Goal: Information Seeking & Learning: Learn about a topic

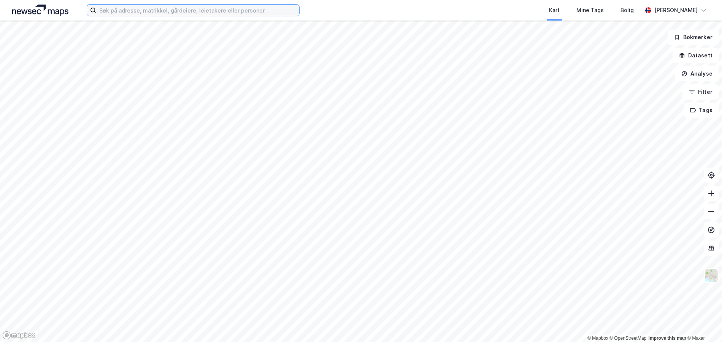
click at [111, 10] on input at bounding box center [197, 10] width 203 height 11
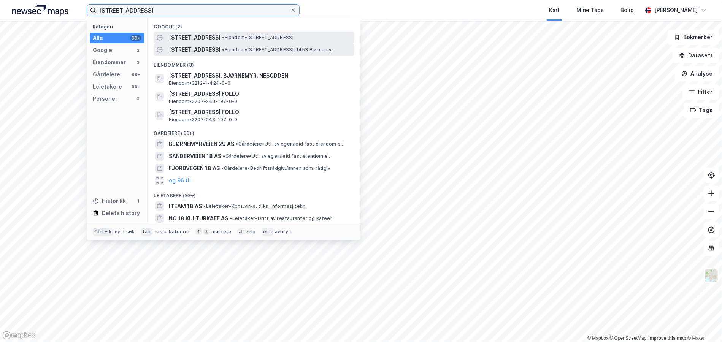
type input "[STREET_ADDRESS]"
click at [215, 52] on span "[STREET_ADDRESS]" at bounding box center [195, 49] width 52 height 9
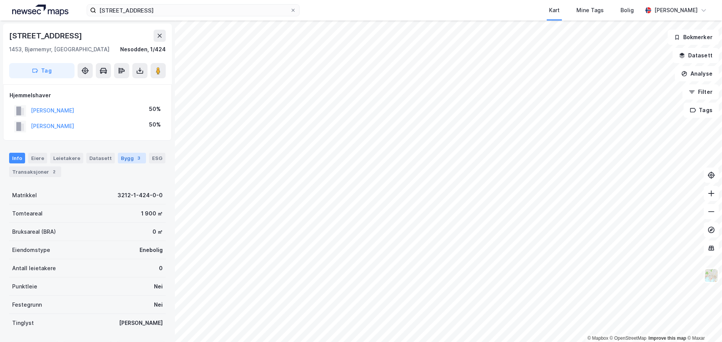
click at [130, 153] on div "Bygg 3" at bounding box center [132, 158] width 28 height 11
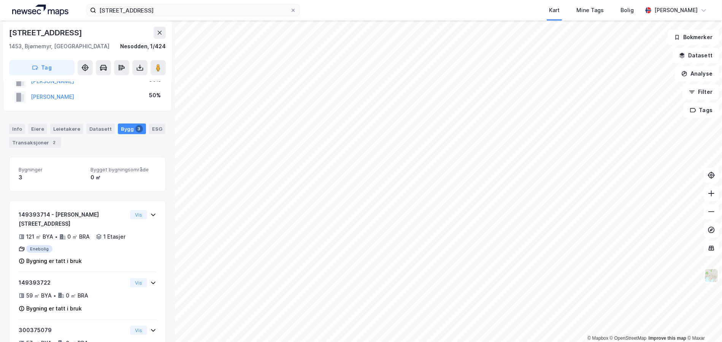
scroll to position [38, 0]
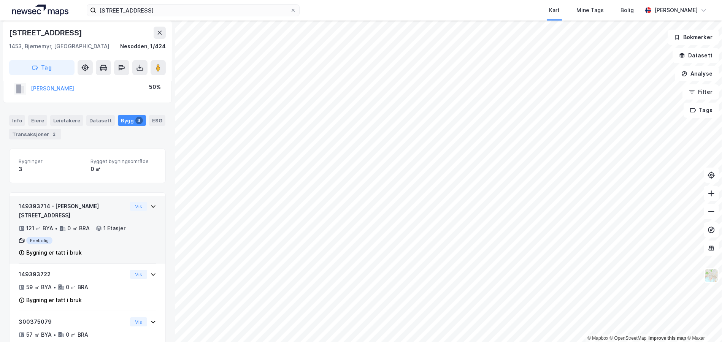
click at [126, 224] on div "149393714 - Bjørnemyrveien 18 121 ㎡ BYA • 0 ㎡ BRA • 1 Etasjer Enebolig Bygning …" at bounding box center [88, 233] width 138 height 62
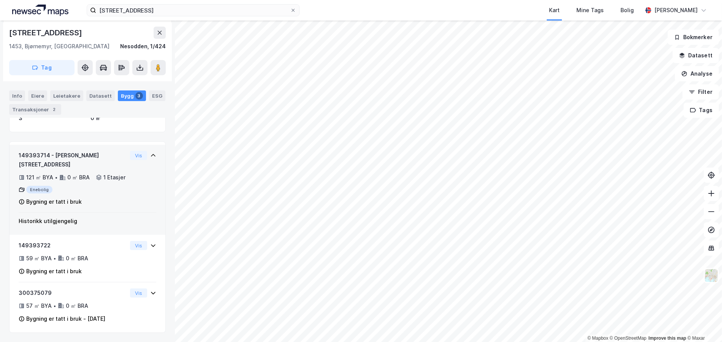
scroll to position [90, 0]
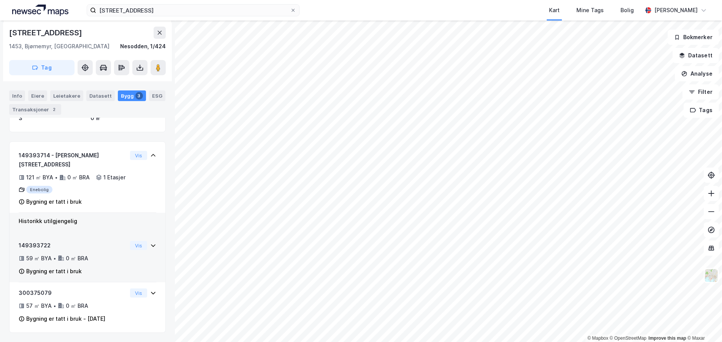
click at [128, 265] on div "149393722 59 ㎡ BYA • 0 ㎡ BRA Bygning er tatt i bruk Vis" at bounding box center [88, 261] width 138 height 41
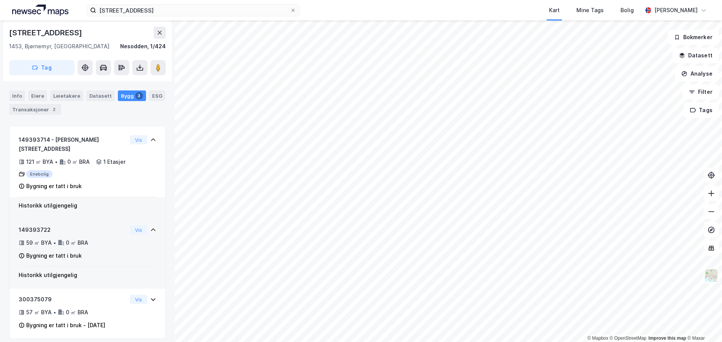
scroll to position [111, 0]
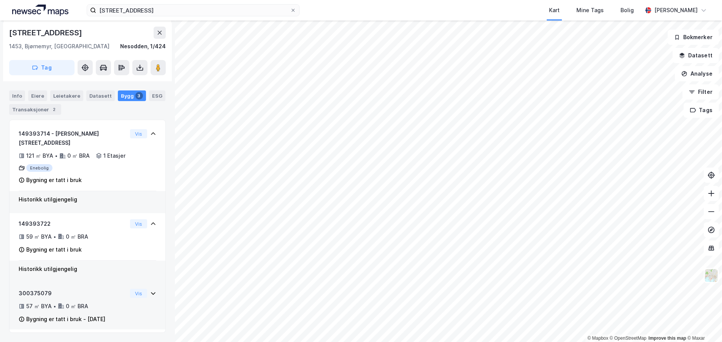
click at [124, 303] on div "300375079 57 ㎡ BYA • 0 ㎡ BRA Bygning er tatt i bruk - [DATE] Vis" at bounding box center [88, 309] width 138 height 41
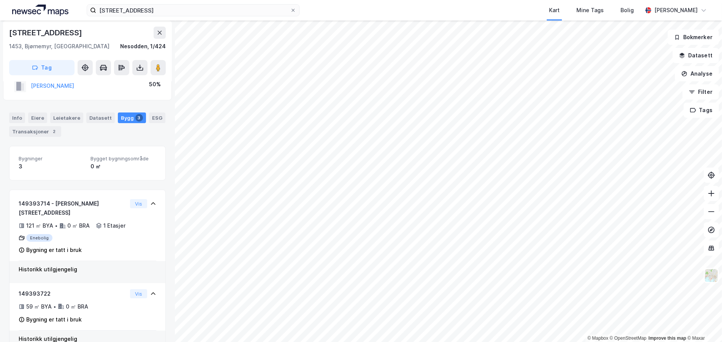
scroll to position [0, 0]
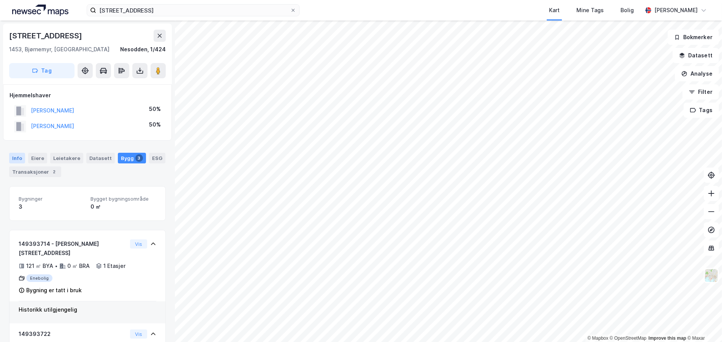
click at [20, 156] on div "Info" at bounding box center [17, 158] width 16 height 11
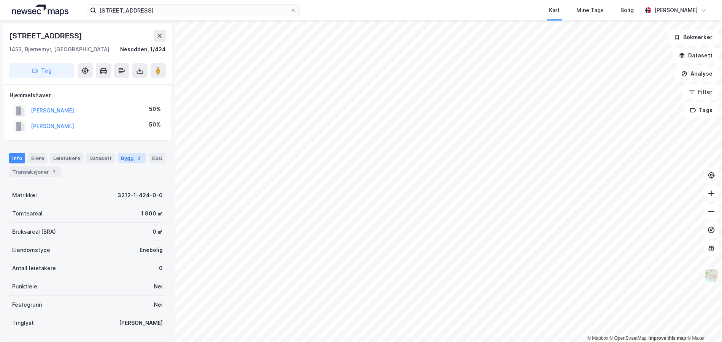
click at [118, 153] on div "Bygg 3" at bounding box center [132, 158] width 28 height 11
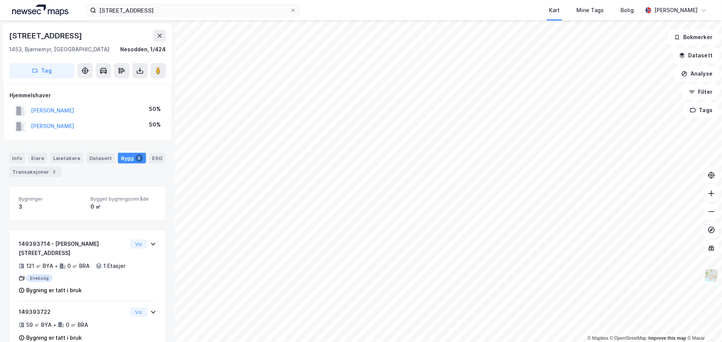
click at [119, 157] on div "Bygg 3" at bounding box center [132, 158] width 28 height 11
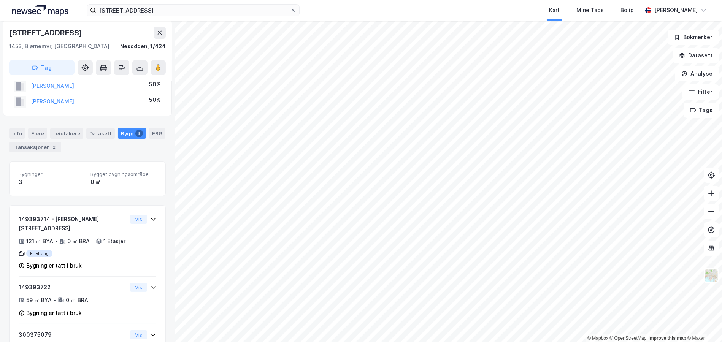
scroll to position [38, 0]
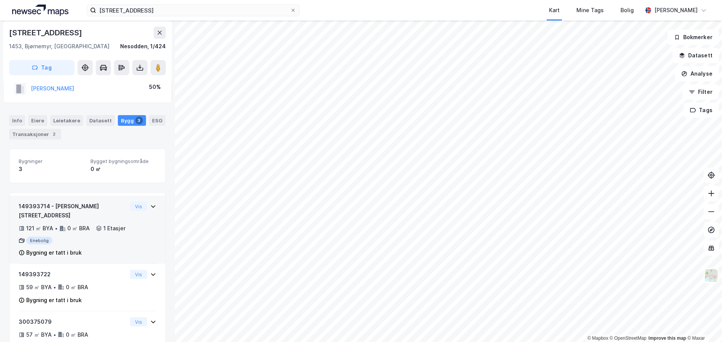
click at [123, 212] on div "149393714 - Bjørnemyrveien 18 121 ㎡ BYA • 0 ㎡ BRA • 1 Etasjer Enebolig Bygning …" at bounding box center [88, 233] width 138 height 62
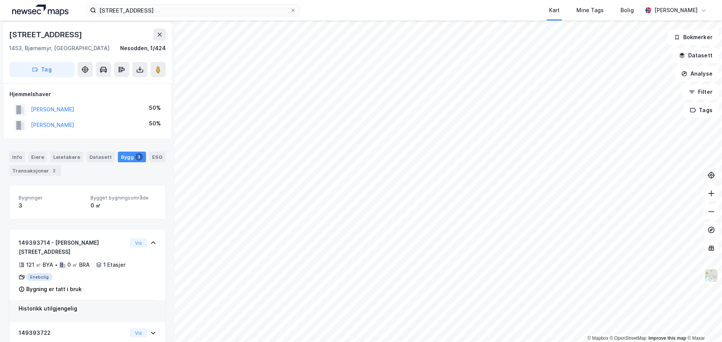
scroll to position [0, 0]
